Goal: Task Accomplishment & Management: Complete application form

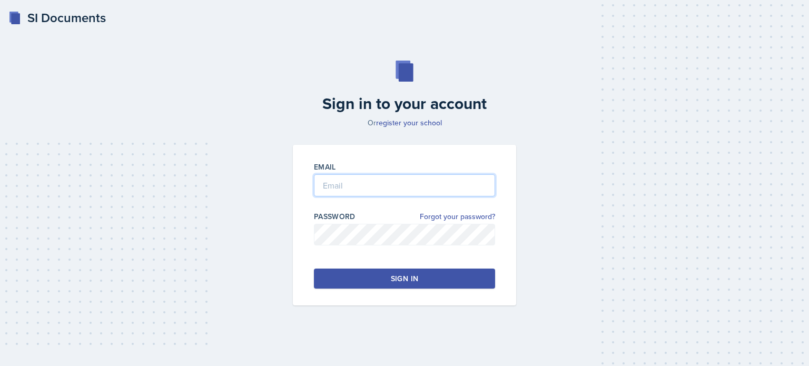
type input "[EMAIL_ADDRESS][DOMAIN_NAME]"
click at [391, 286] on button "Sign in" at bounding box center [404, 279] width 181 height 20
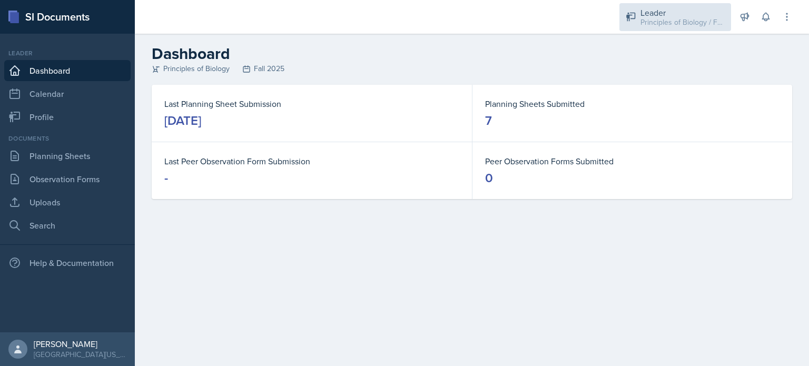
click at [645, 21] on div "Principles of Biology / Fall 2025" at bounding box center [683, 22] width 84 height 11
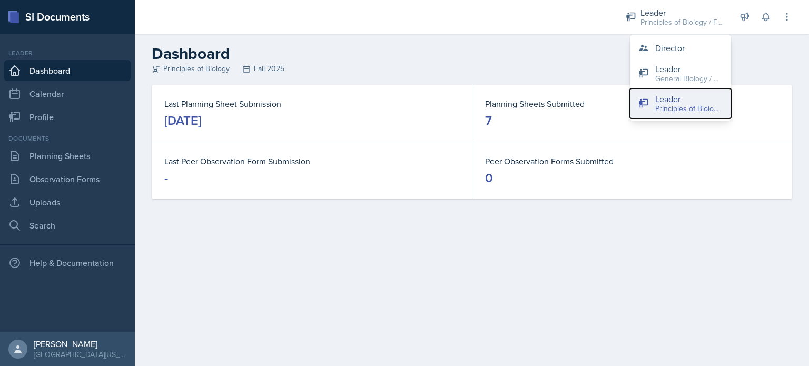
click at [685, 103] on div "Principles of Biology / Fall 2025" at bounding box center [688, 108] width 67 height 11
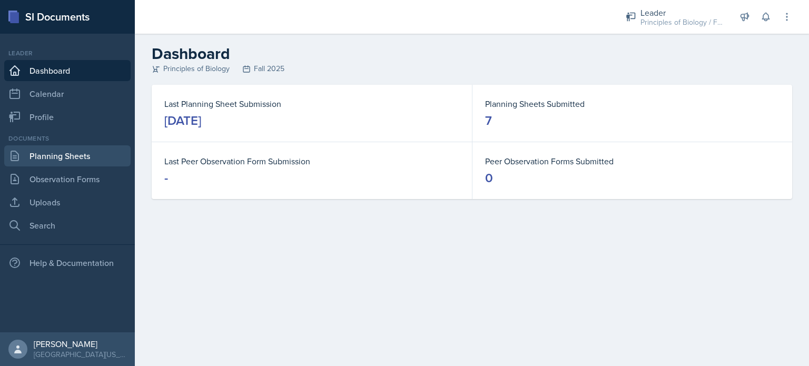
click at [76, 153] on link "Planning Sheets" at bounding box center [67, 155] width 126 height 21
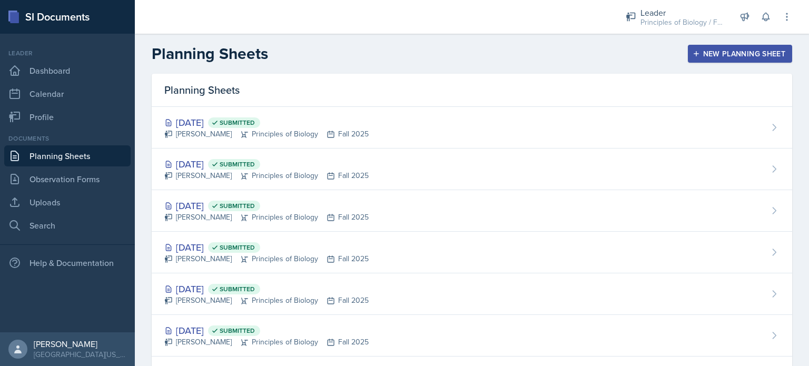
click at [749, 60] on button "New Planning Sheet" at bounding box center [740, 54] width 104 height 18
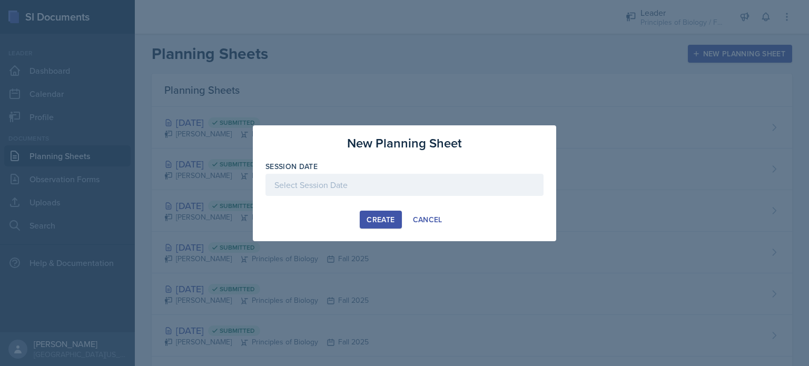
click at [391, 191] on div at bounding box center [405, 185] width 278 height 22
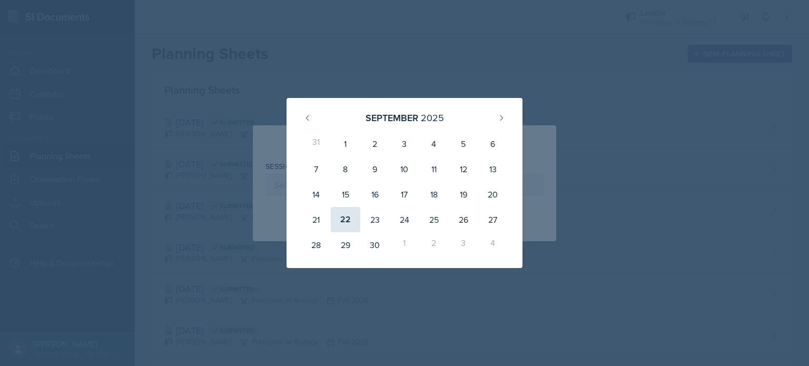
click at [344, 220] on div "22" at bounding box center [346, 219] width 30 height 25
type input "[DATE]"
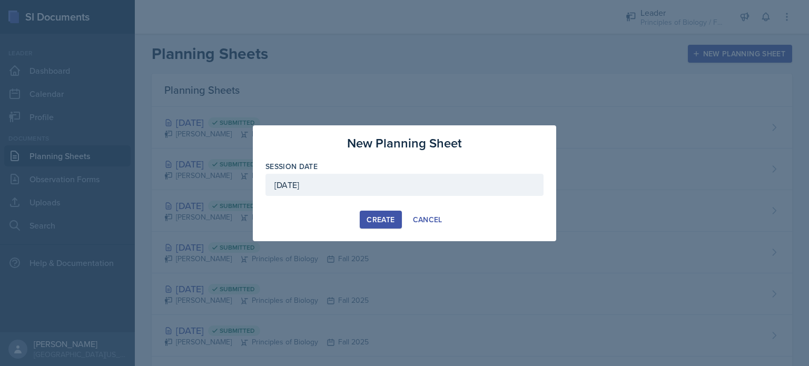
click at [375, 224] on div "Create" at bounding box center [381, 219] width 28 height 8
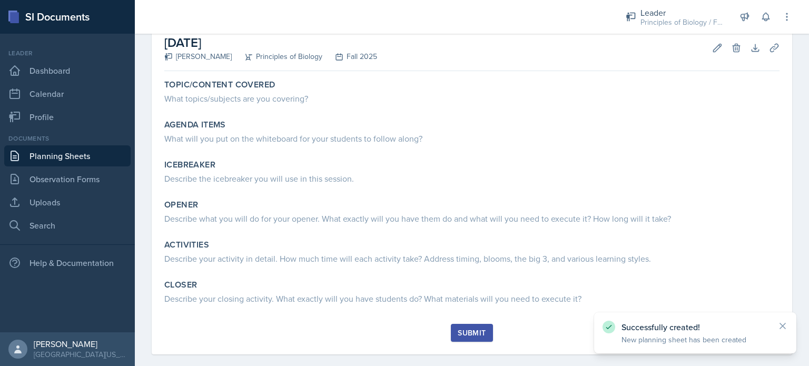
scroll to position [60, 0]
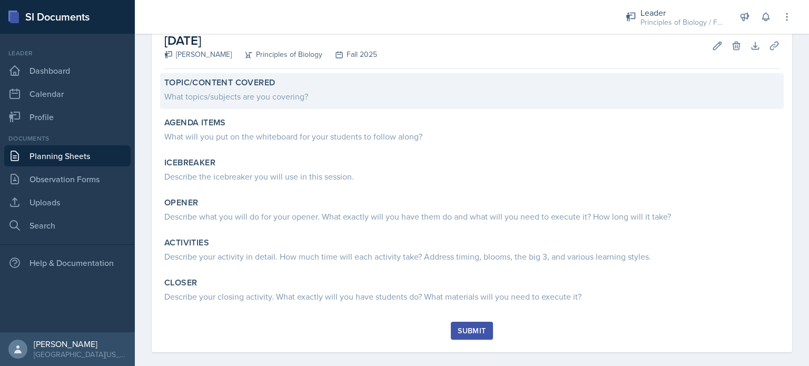
click at [287, 88] on div "What topics/subjects are you covering?" at bounding box center [471, 95] width 615 height 15
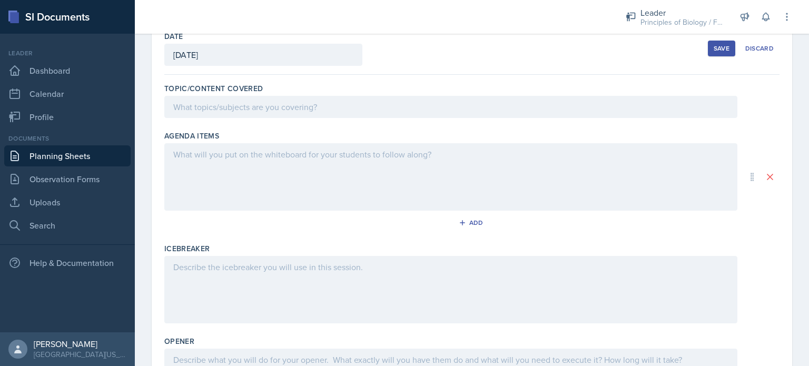
scroll to position [56, 0]
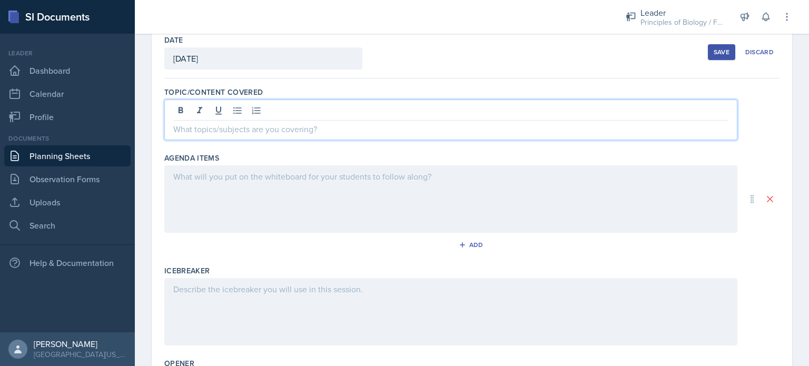
click at [268, 103] on div at bounding box center [450, 120] width 573 height 41
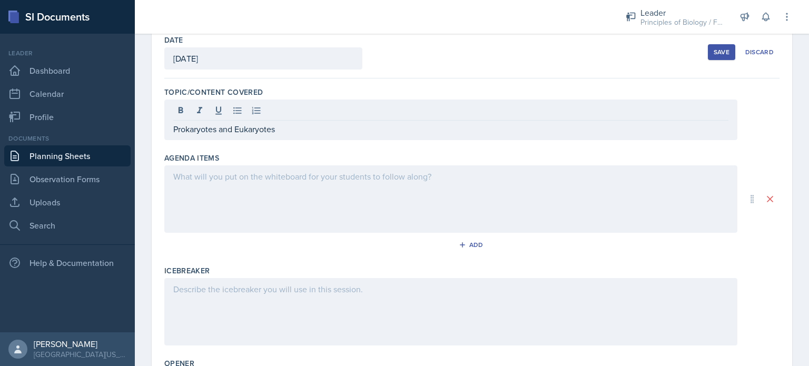
click at [268, 153] on div "Agenda items" at bounding box center [471, 158] width 615 height 11
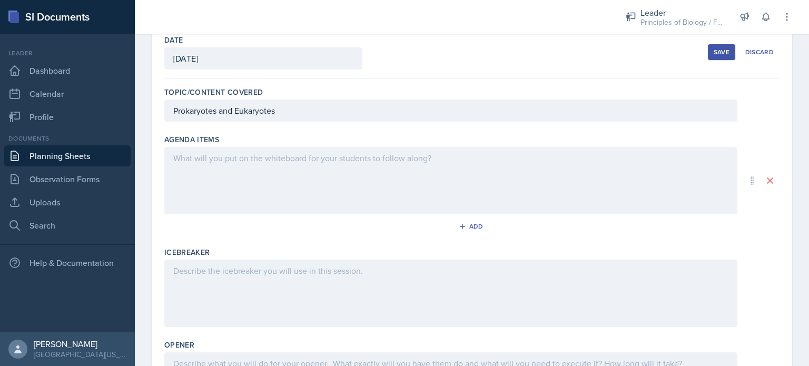
click at [232, 173] on div at bounding box center [450, 180] width 573 height 67
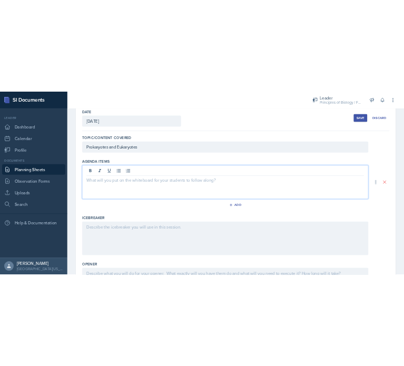
scroll to position [75, 0]
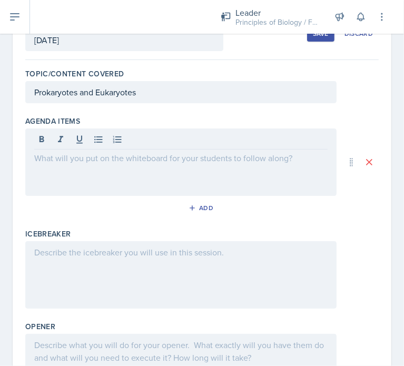
click at [77, 171] on div at bounding box center [180, 162] width 311 height 67
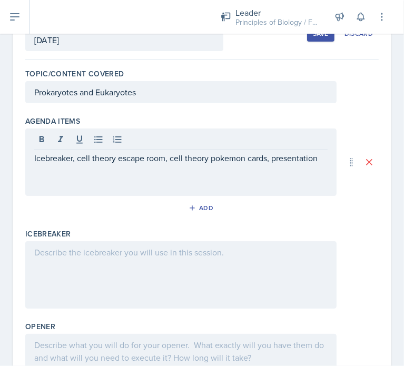
click at [97, 269] on div at bounding box center [180, 274] width 311 height 67
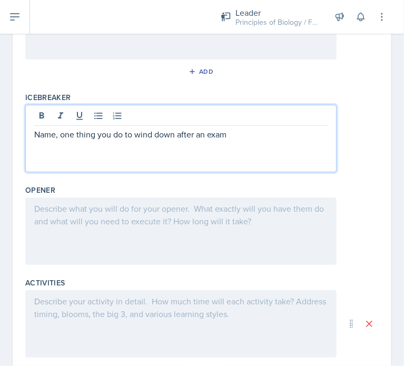
click at [92, 236] on div at bounding box center [180, 231] width 311 height 67
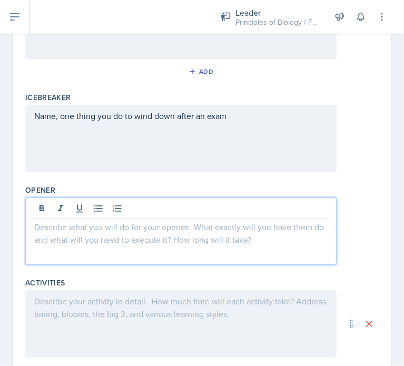
scroll to position [230, 0]
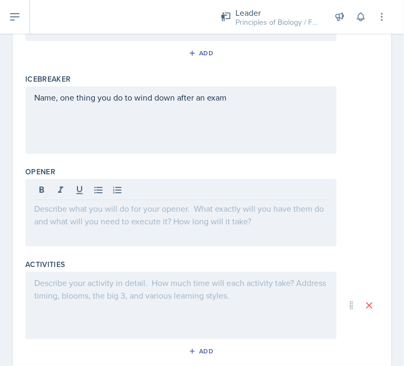
click at [116, 221] on div at bounding box center [180, 212] width 311 height 67
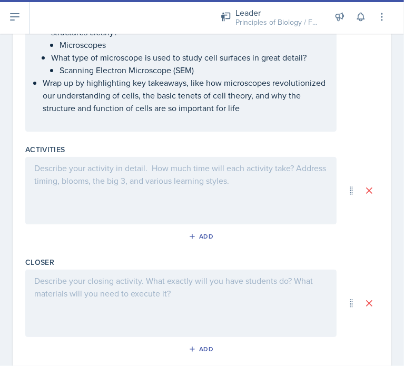
scroll to position [678, 0]
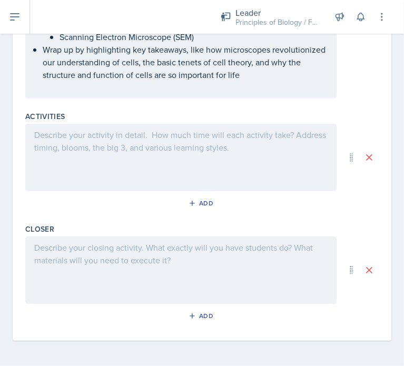
click at [156, 155] on div at bounding box center [180, 157] width 311 height 67
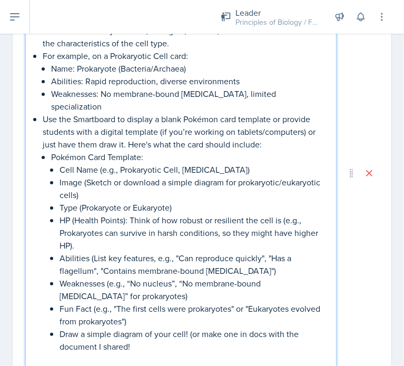
scroll to position [986, 0]
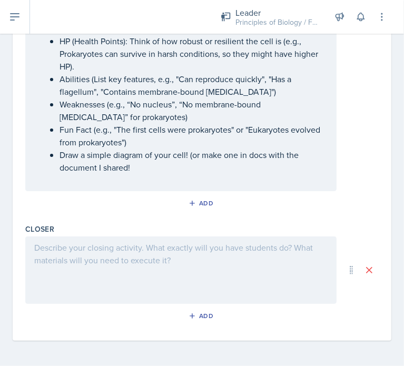
click at [81, 282] on div at bounding box center [180, 270] width 311 height 67
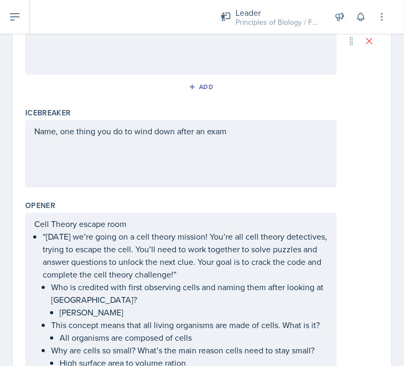
scroll to position [0, 0]
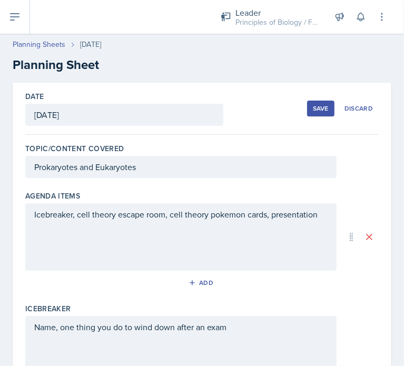
click at [314, 113] on button "Save" at bounding box center [320, 109] width 27 height 16
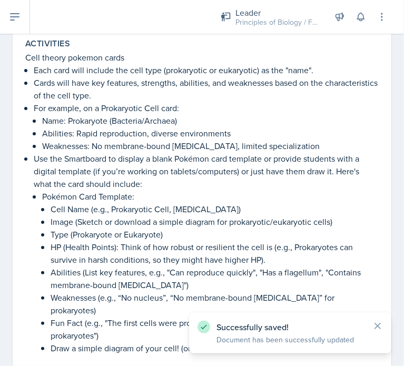
scroll to position [634, 0]
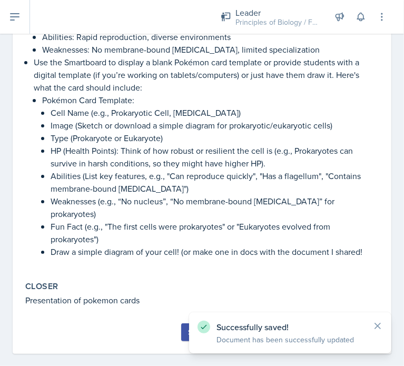
click at [181, 324] on button "Submit" at bounding box center [202, 333] width 42 height 18
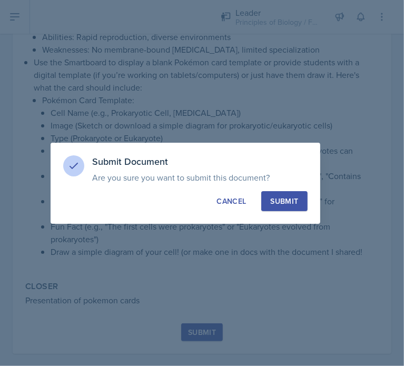
click at [287, 200] on div "Submit" at bounding box center [284, 201] width 28 height 11
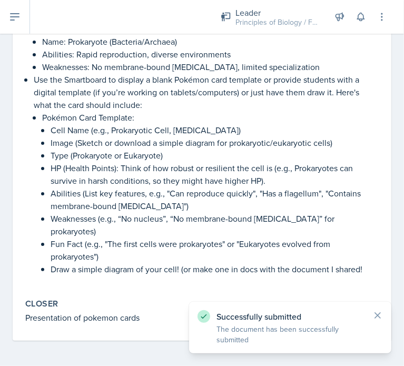
scroll to position [603, 0]
